Goal: Information Seeking & Learning: Learn about a topic

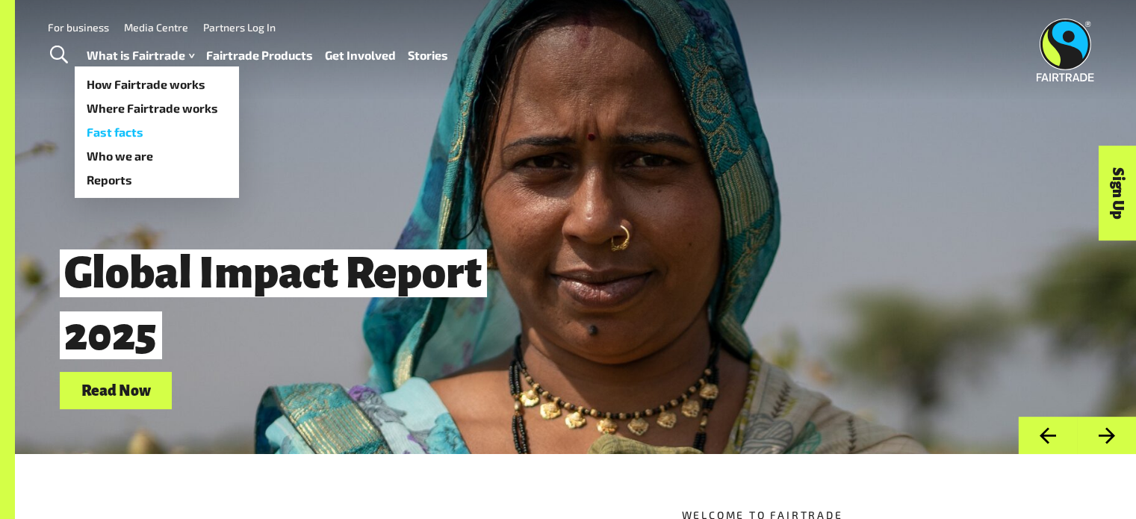
click at [126, 132] on link "Fast facts" at bounding box center [157, 132] width 164 height 24
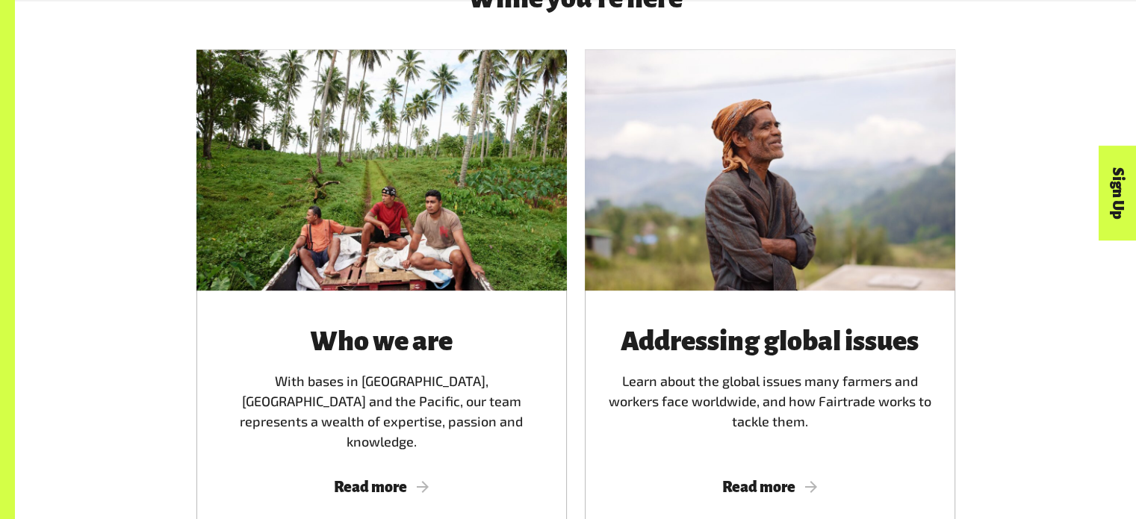
scroll to position [2316, 0]
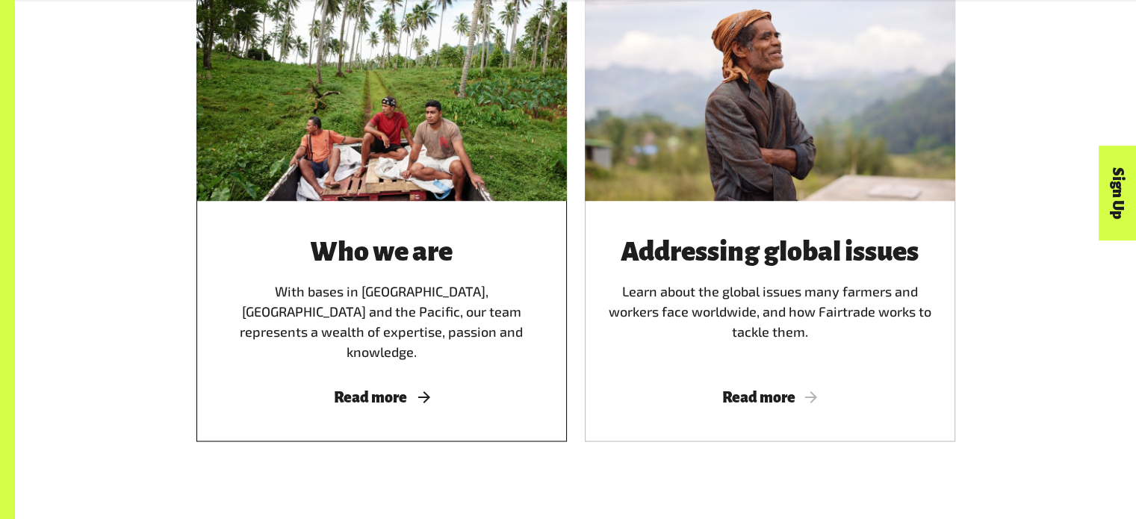
click at [374, 389] on span "Read more" at bounding box center [381, 397] width 335 height 16
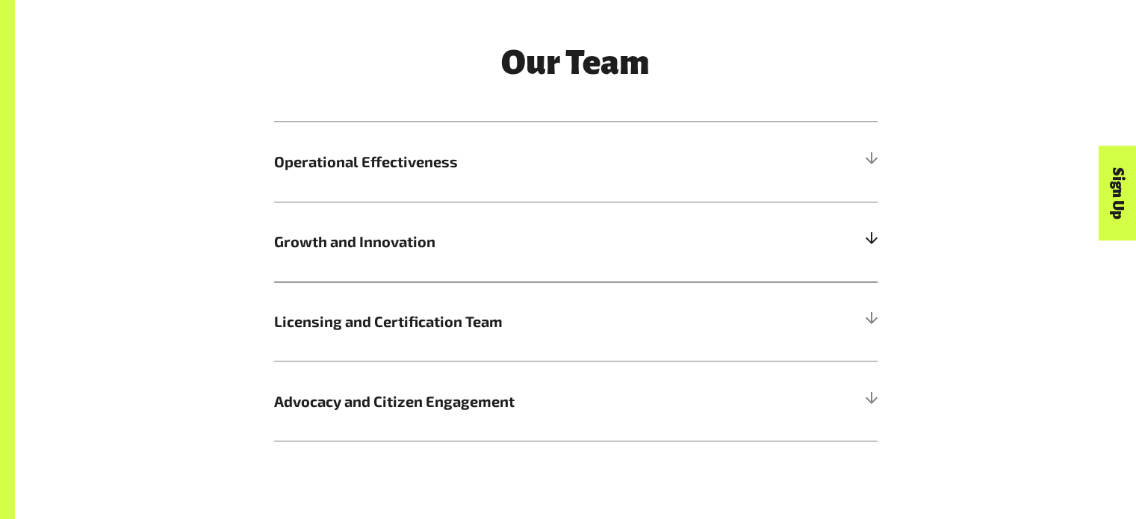
scroll to position [1868, 0]
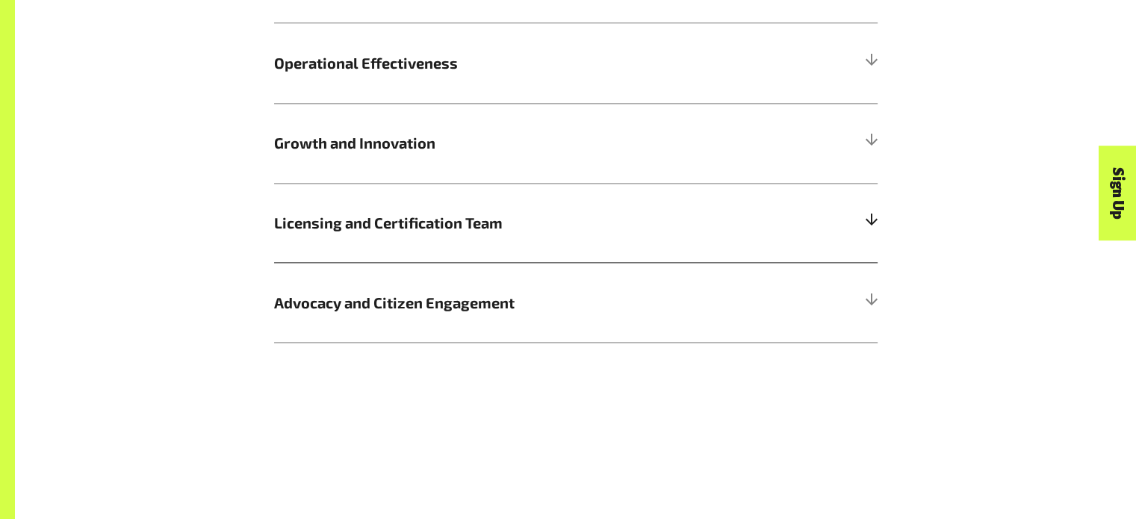
click at [385, 225] on span "Licensing and Certification Team" at bounding box center [500, 222] width 453 height 22
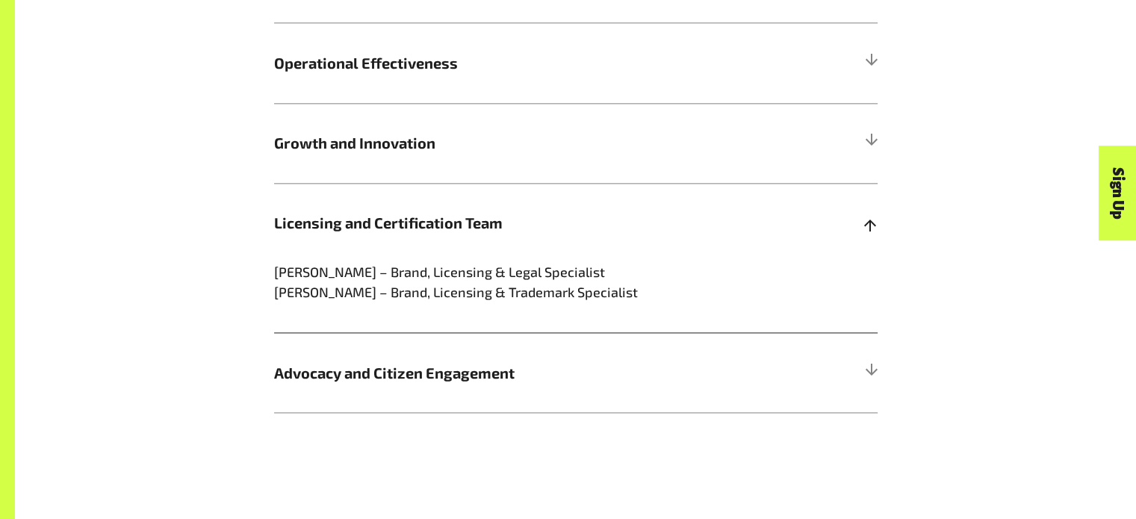
click at [475, 223] on span "Licensing and Certification Team" at bounding box center [500, 222] width 453 height 22
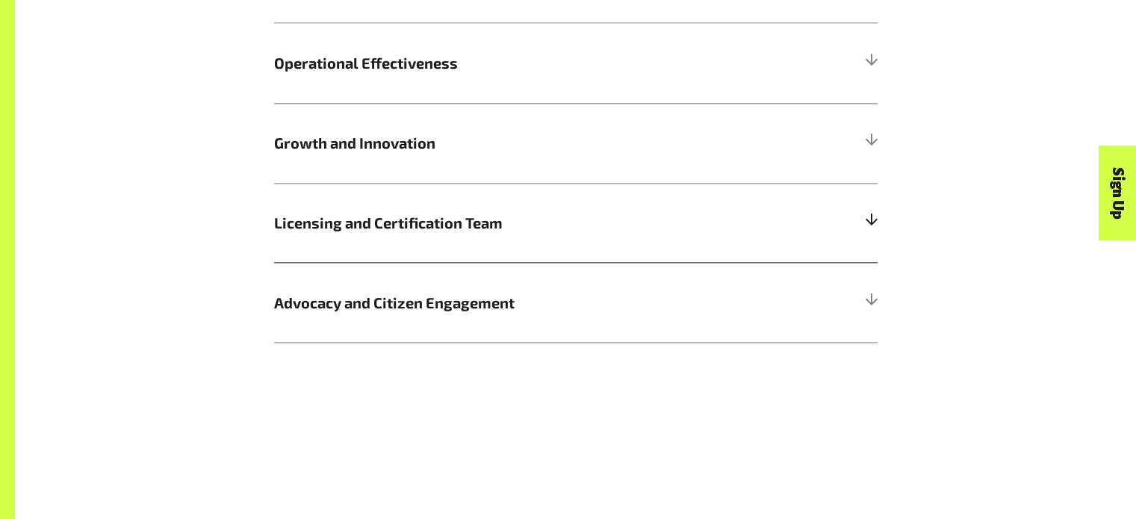
click at [475, 223] on span "Licensing and Certification Team" at bounding box center [500, 222] width 453 height 22
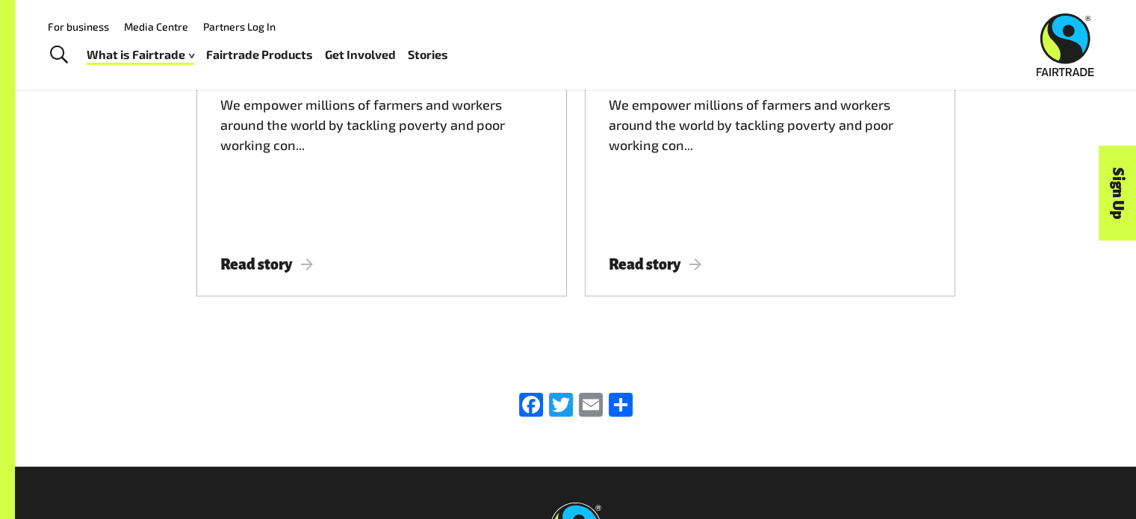
scroll to position [4680, 0]
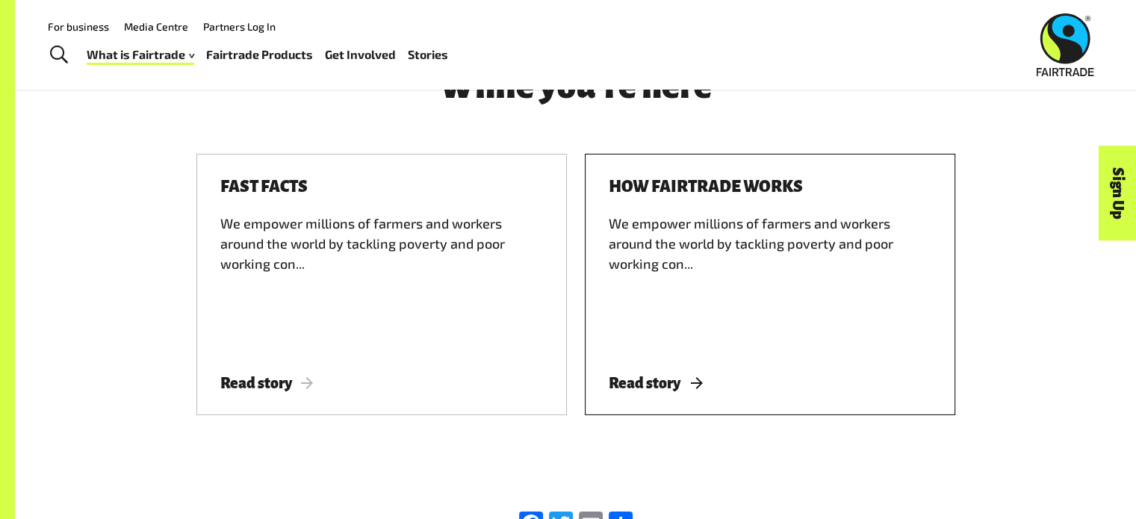
click at [692, 178] on h3 "How Fairtrade works" at bounding box center [706, 187] width 194 height 18
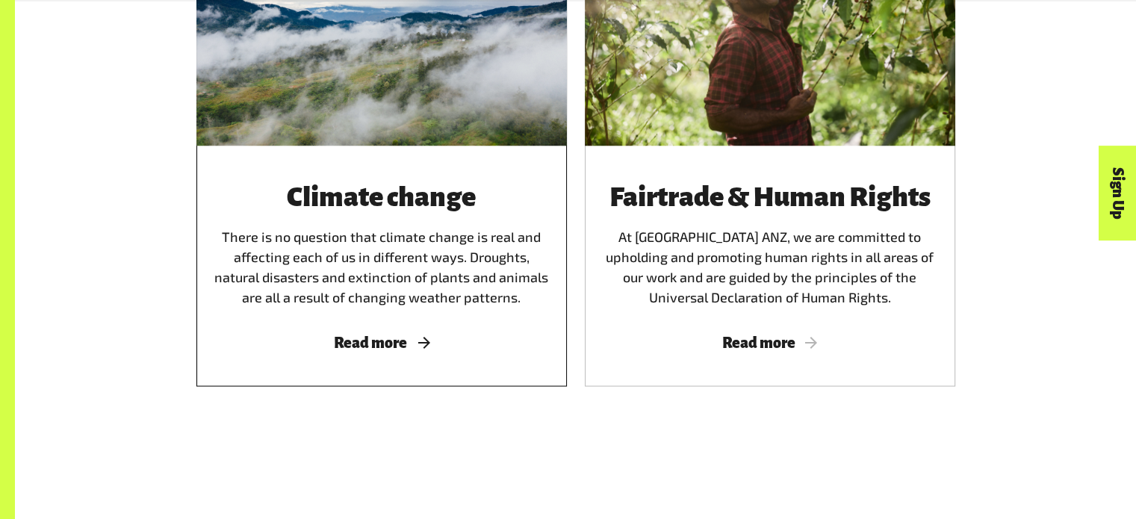
scroll to position [2914, 0]
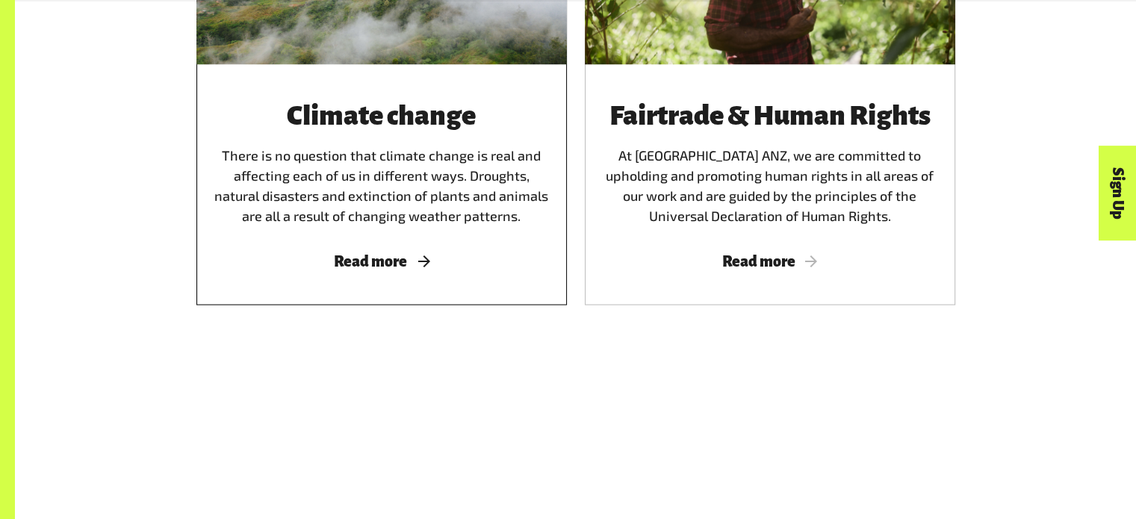
click at [385, 253] on span "Read more" at bounding box center [381, 261] width 335 height 16
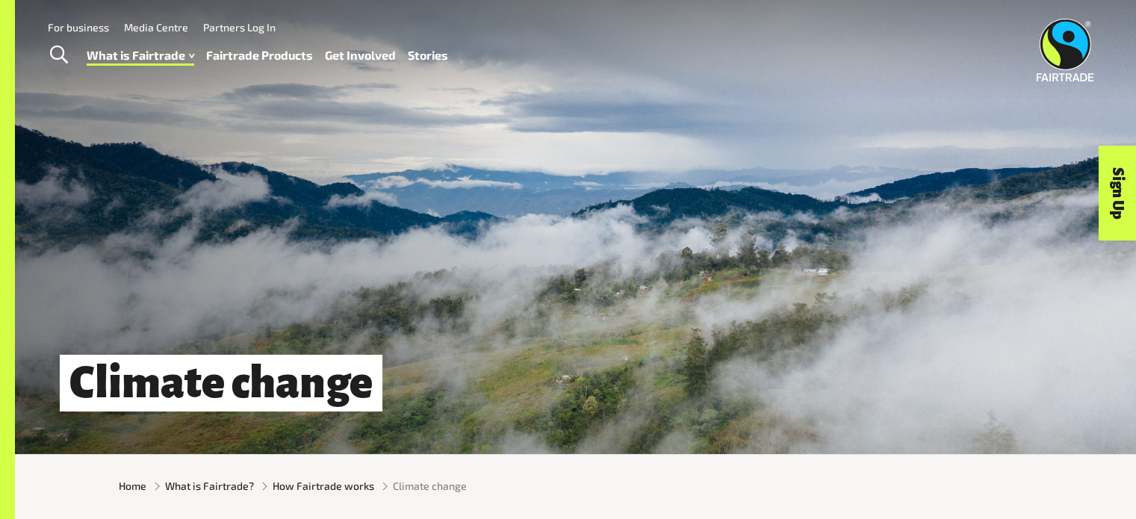
click at [103, 27] on link "For business" at bounding box center [78, 27] width 61 height 13
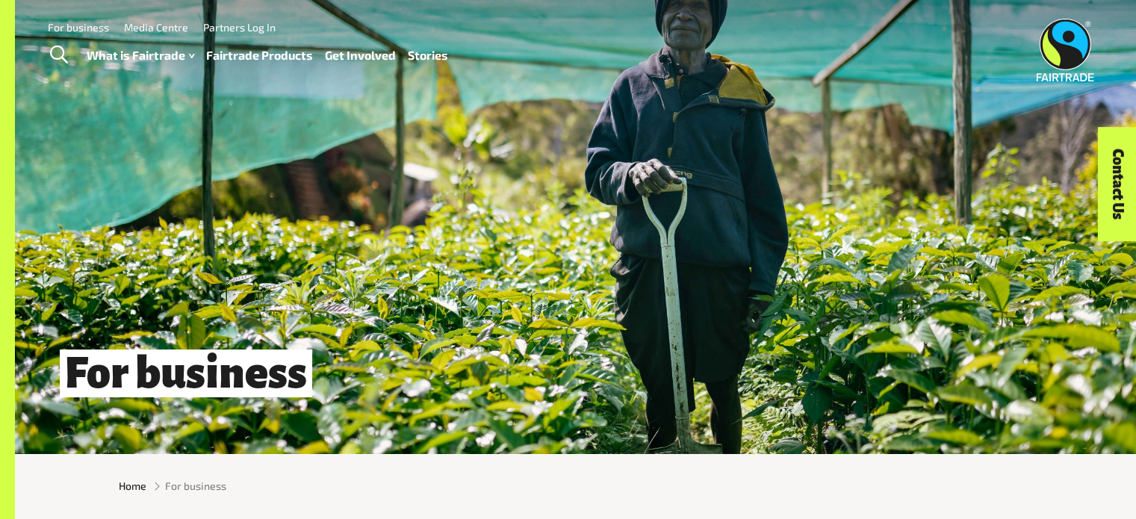
click at [57, 51] on span "Toggle Search" at bounding box center [59, 55] width 18 height 19
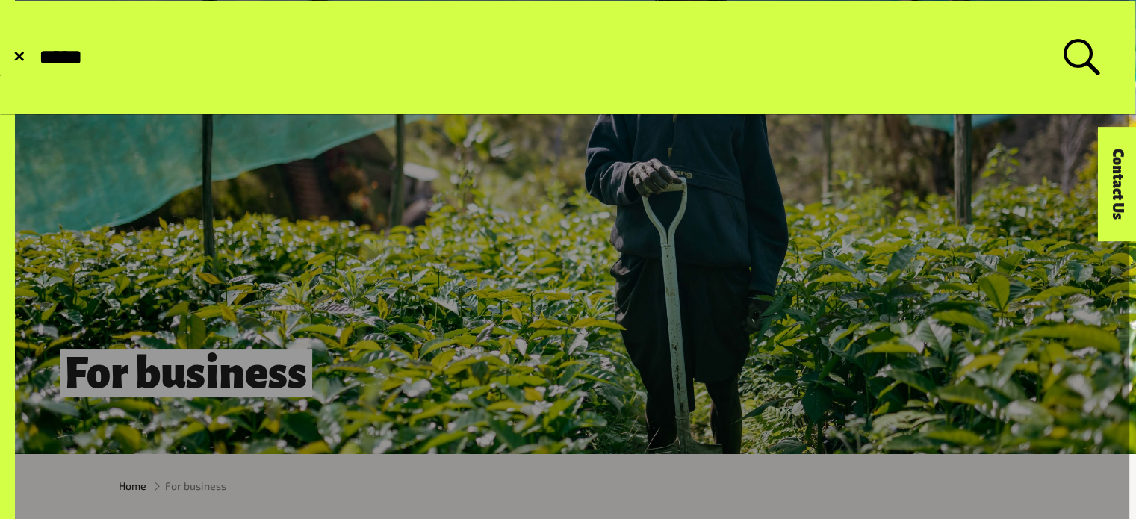
type input "*****"
click at [37, 58] on button "Submit Search" at bounding box center [37, 58] width 1 height 1
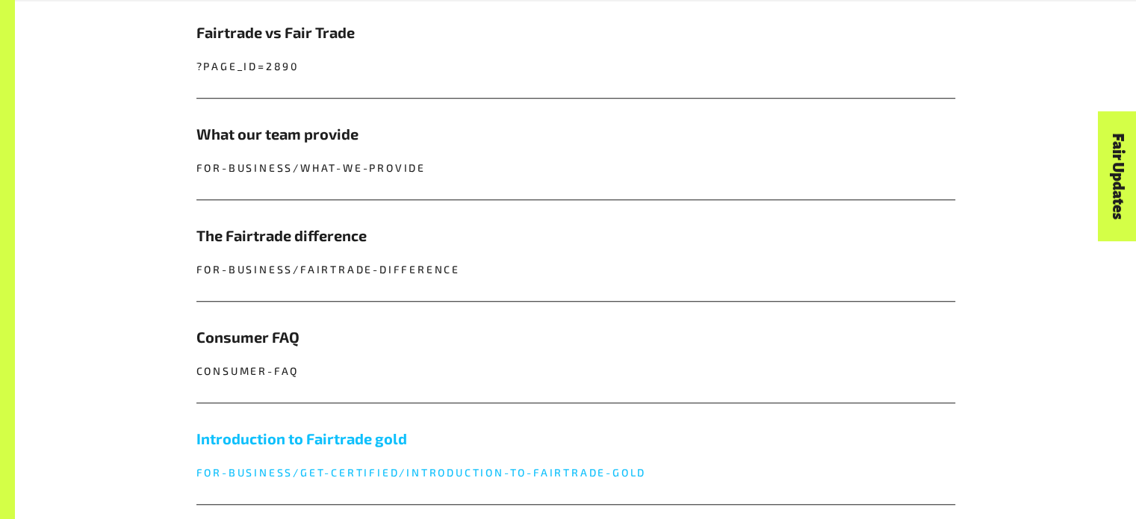
scroll to position [1121, 0]
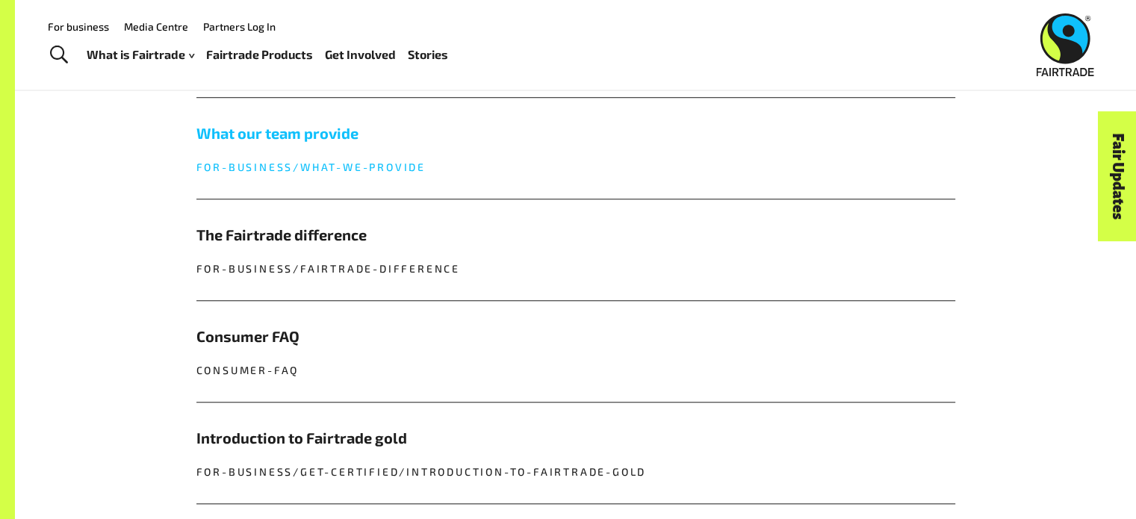
click at [314, 131] on h5 "What our team provide" at bounding box center [575, 133] width 759 height 22
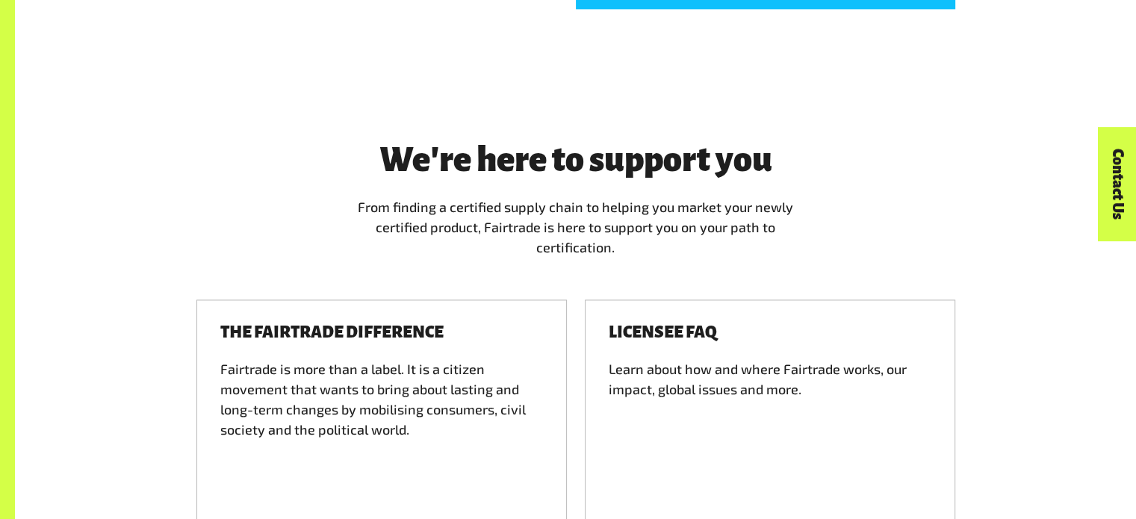
scroll to position [2092, 0]
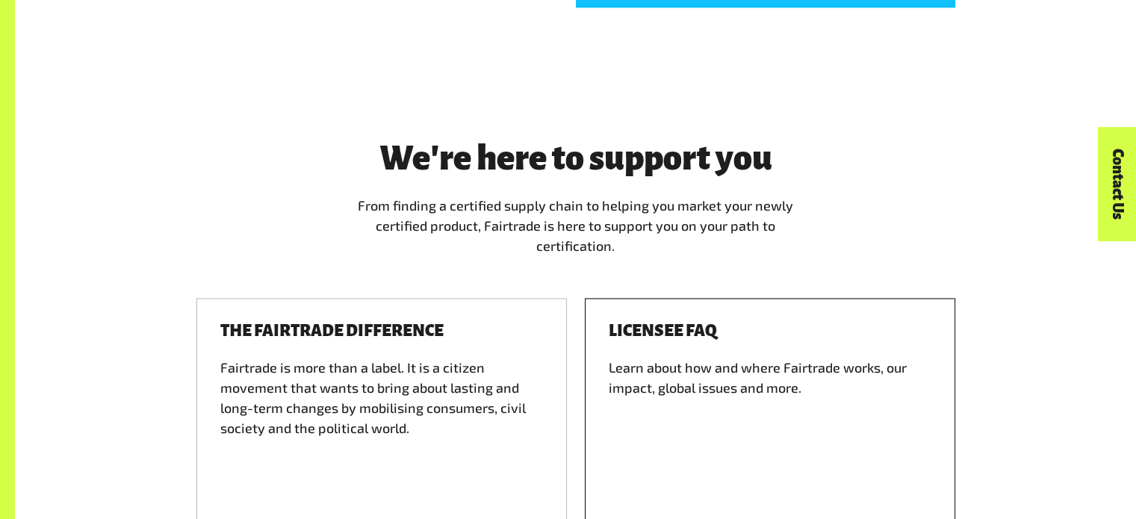
click at [665, 329] on h3 "Licensee FAQ" at bounding box center [663, 331] width 108 height 18
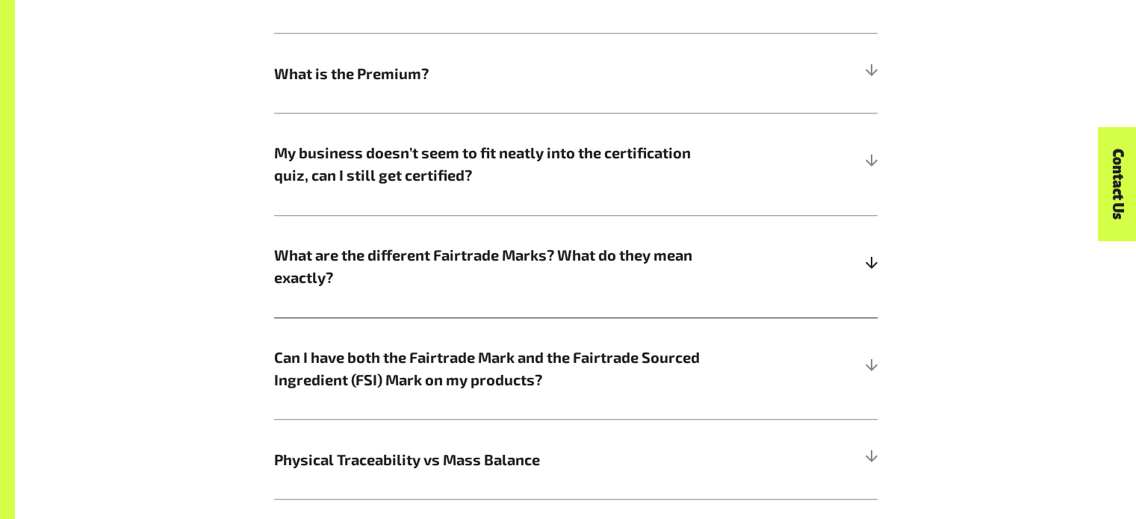
scroll to position [1270, 0]
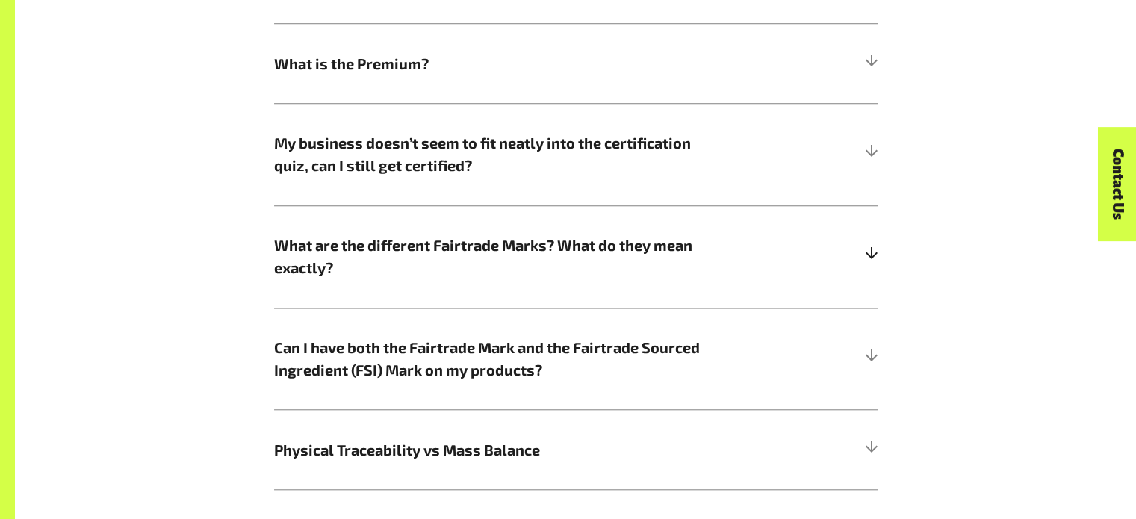
click at [485, 247] on span "What are the different Fairtrade Marks? What do they mean exactly?" at bounding box center [500, 256] width 453 height 45
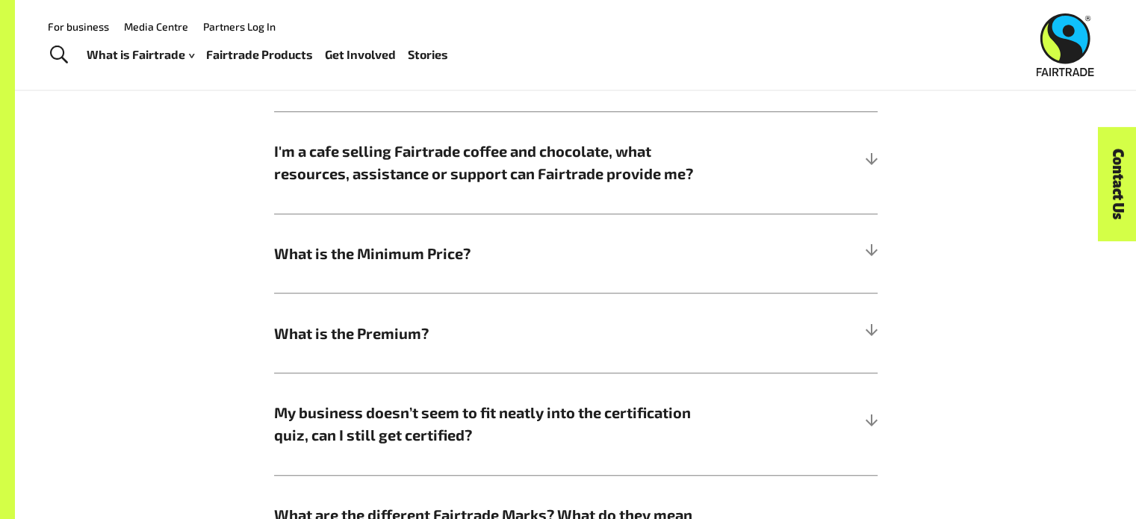
scroll to position [968, 0]
